Goal: Task Accomplishment & Management: Use online tool/utility

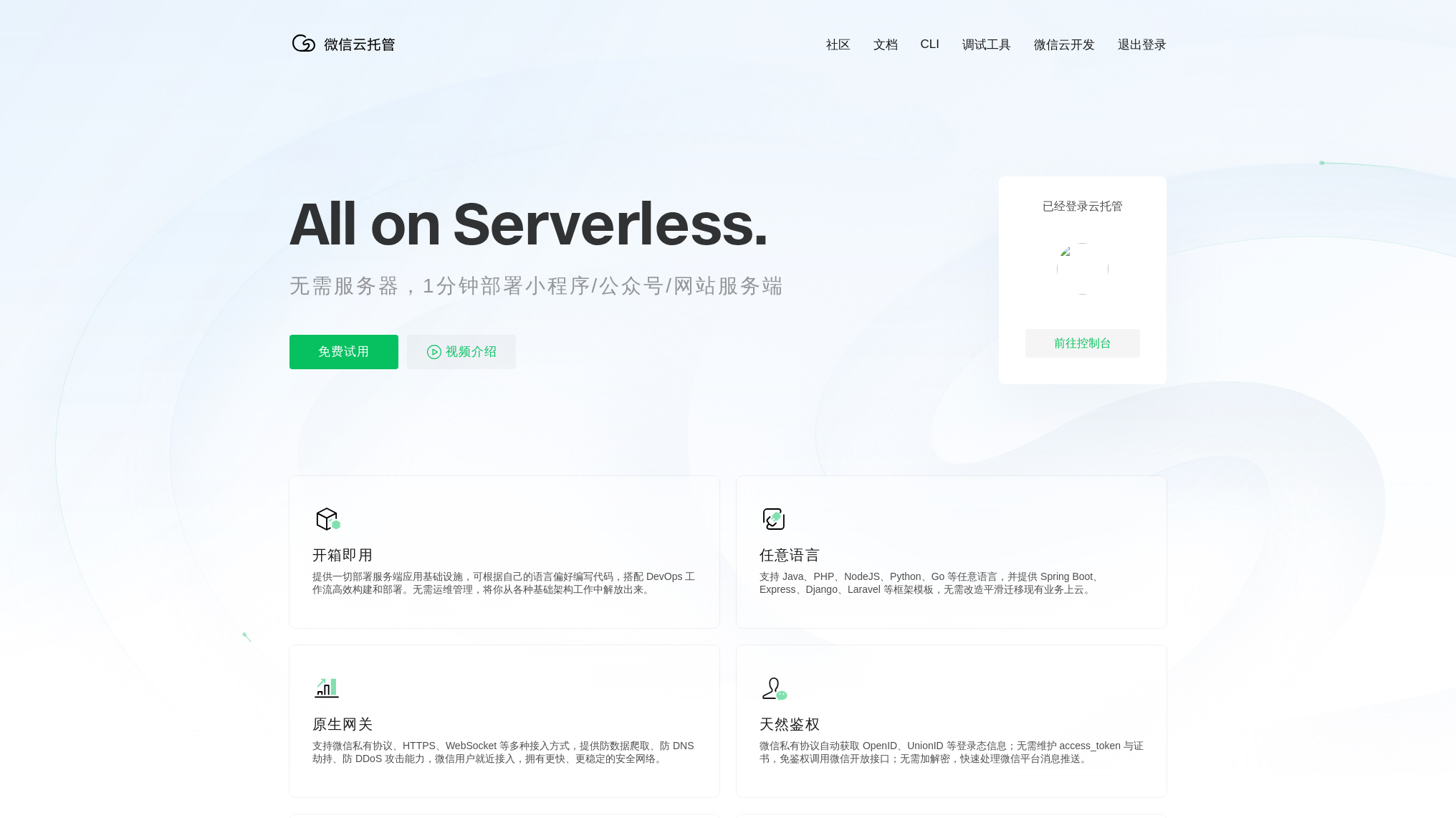
scroll to position [0, 2547]
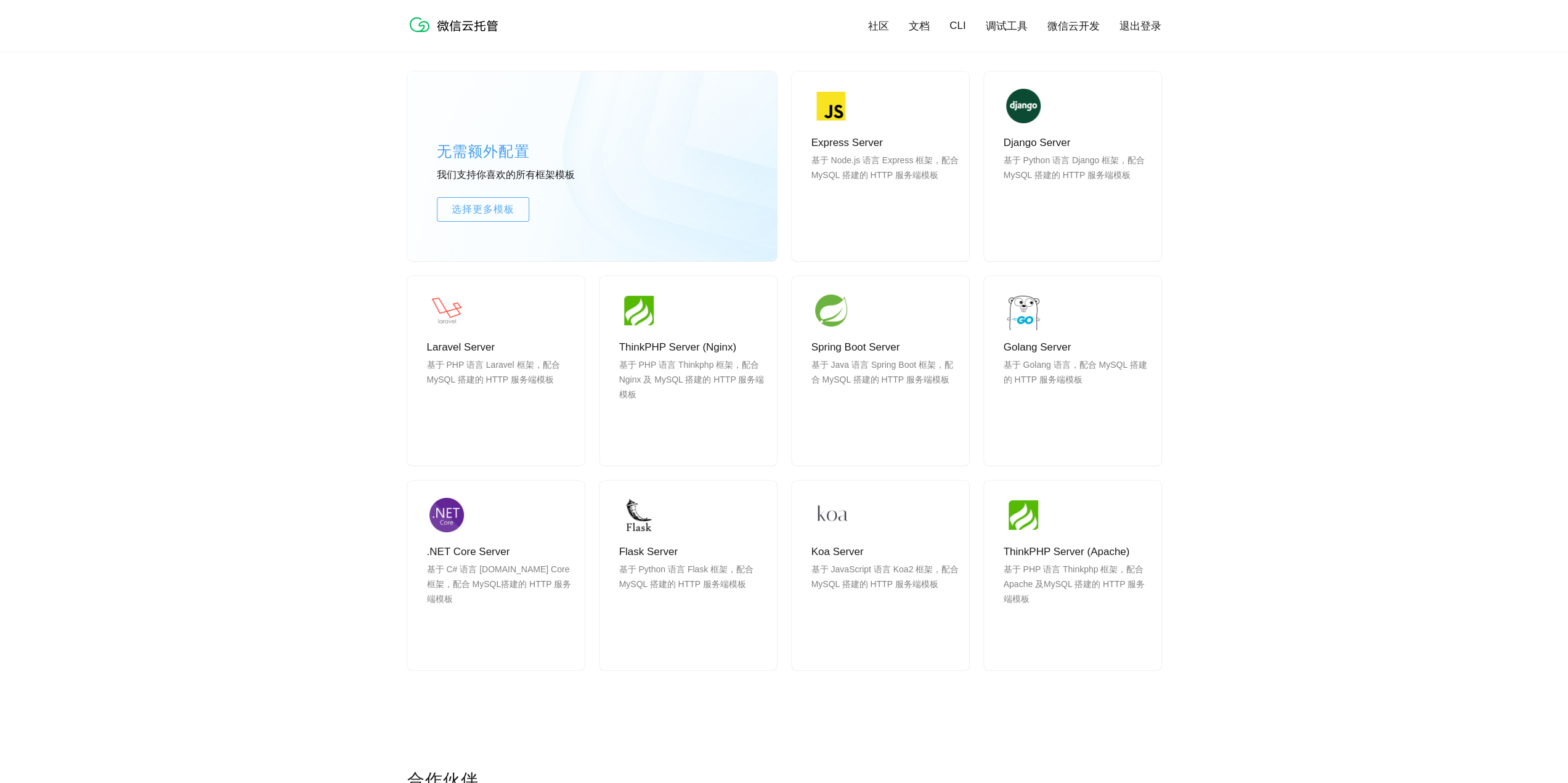
scroll to position [924, 0]
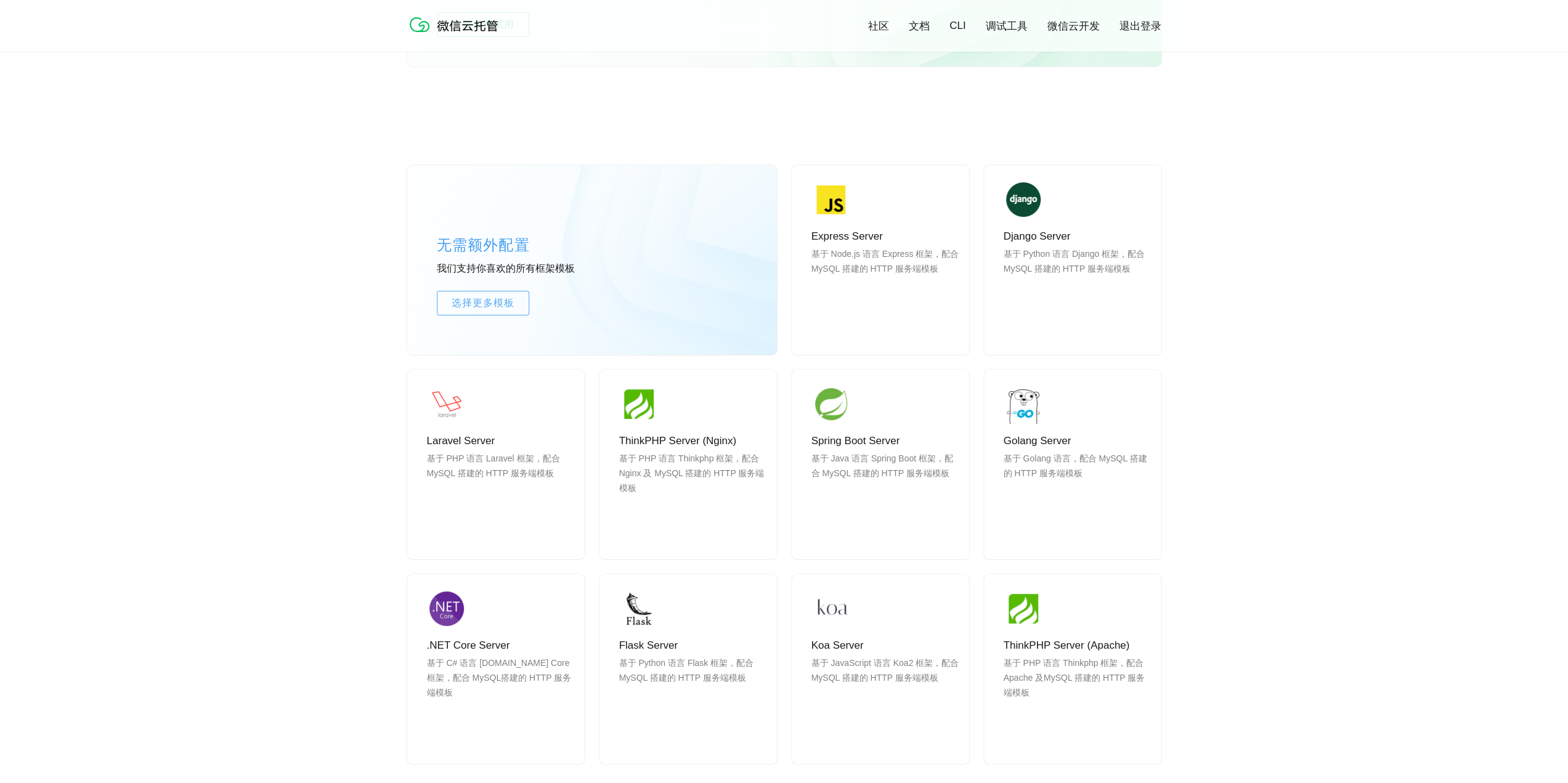
click at [1068, 29] on link "微信云开发" at bounding box center [1074, 26] width 53 height 14
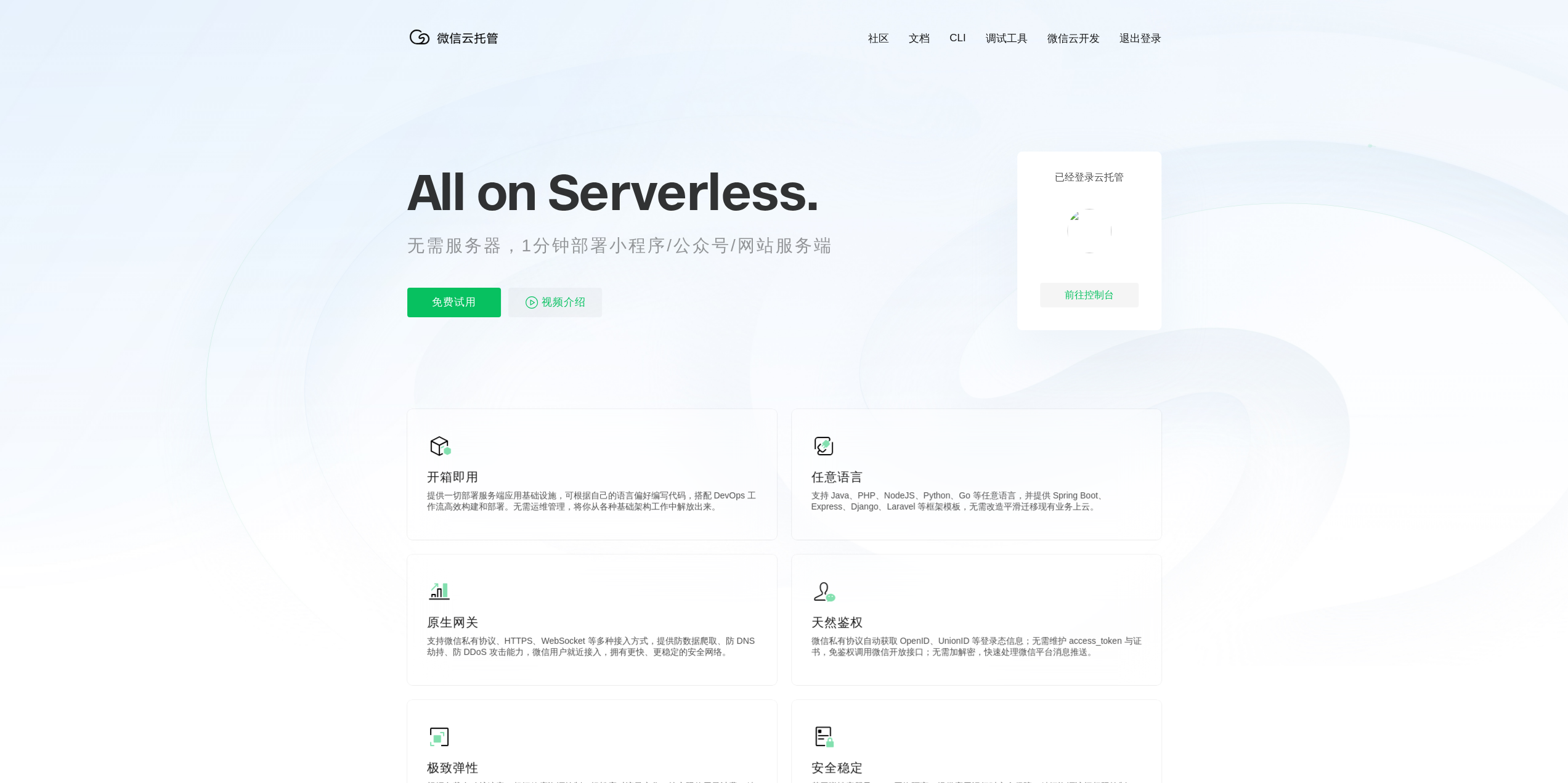
scroll to position [0, 2191]
click at [435, 300] on p "免费试用" at bounding box center [454, 303] width 94 height 29
